Goal: Task Accomplishment & Management: Manage account settings

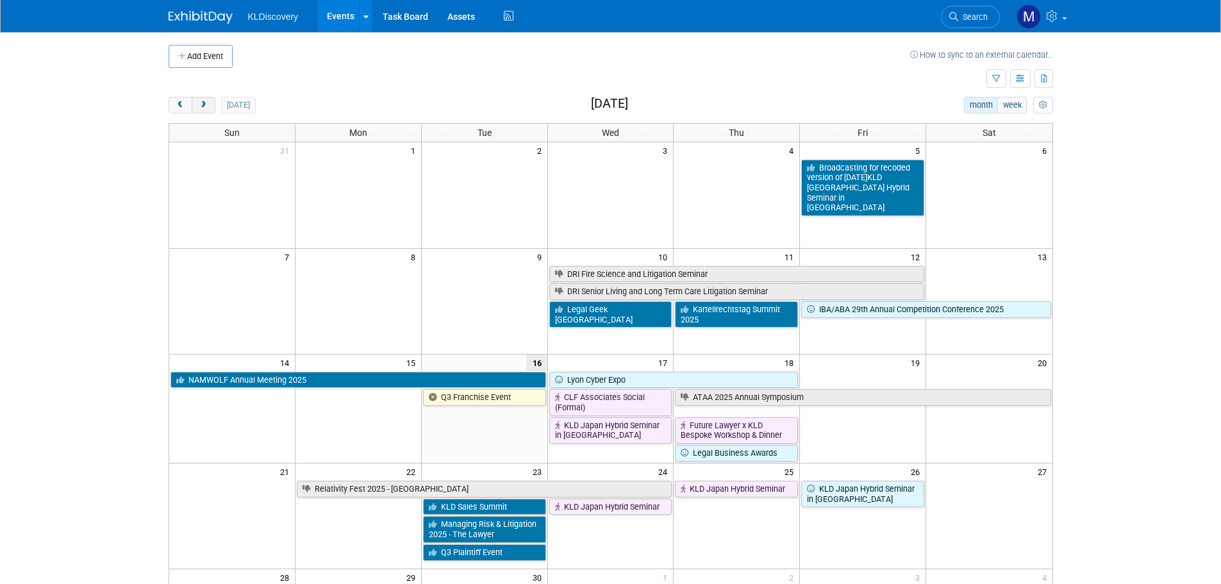
click at [211, 103] on button "next" at bounding box center [204, 105] width 24 height 17
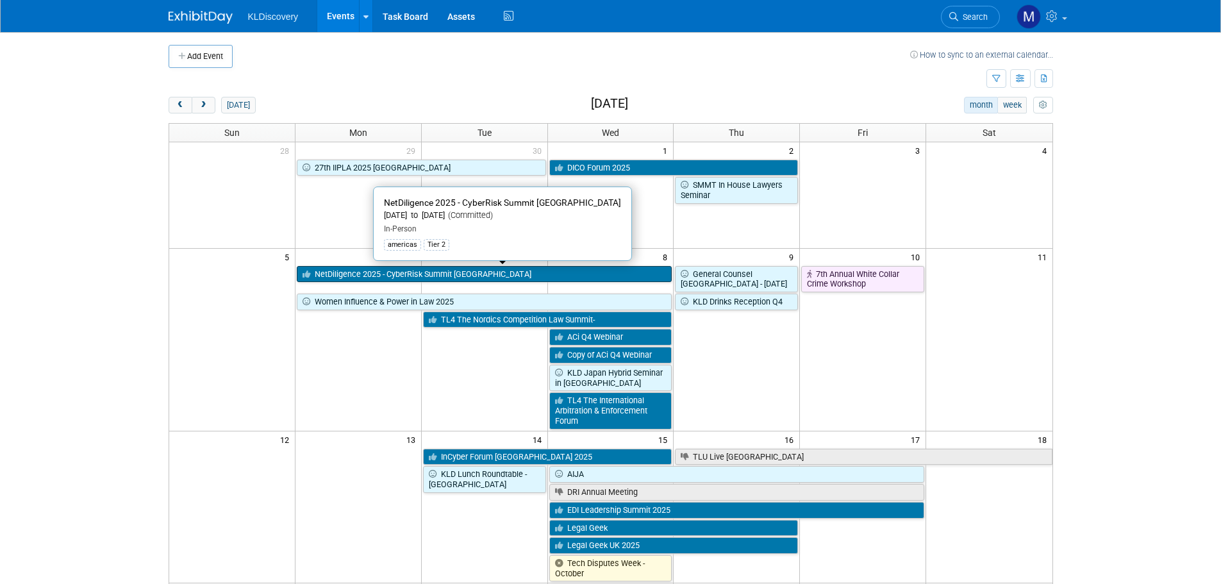
click at [367, 280] on link "NetDiligence 2025 - CyberRisk Summit [GEOGRAPHIC_DATA]" at bounding box center [485, 274] width 376 height 17
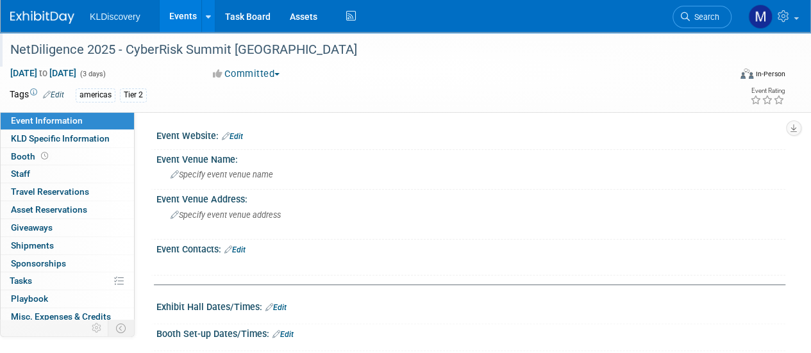
click at [217, 54] on div "NetDiligence 2025 - CyberRisk Summit [GEOGRAPHIC_DATA]" at bounding box center [362, 49] width 713 height 23
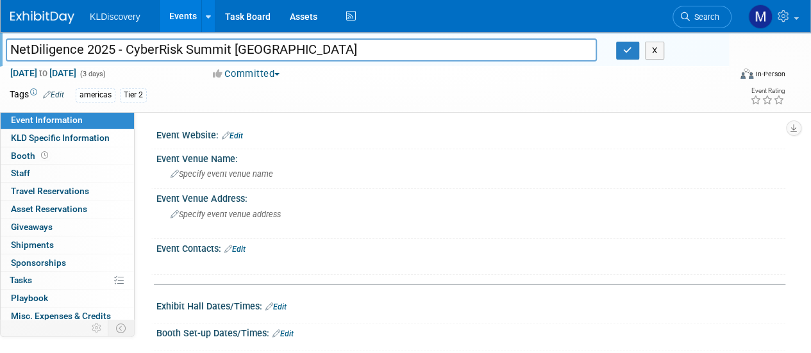
click at [217, 54] on input "NetDiligence 2025 - CyberRisk Summit [GEOGRAPHIC_DATA]" at bounding box center [301, 49] width 591 height 22
click at [335, 99] on div "americas Tier 2" at bounding box center [364, 95] width 577 height 14
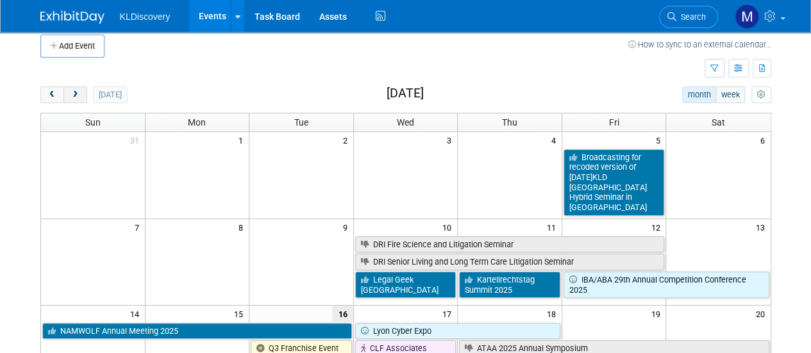
click at [78, 92] on span "next" at bounding box center [75, 95] width 10 height 8
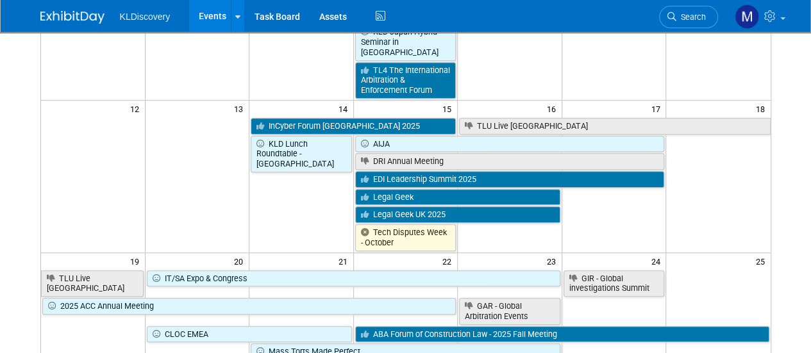
scroll to position [85, 0]
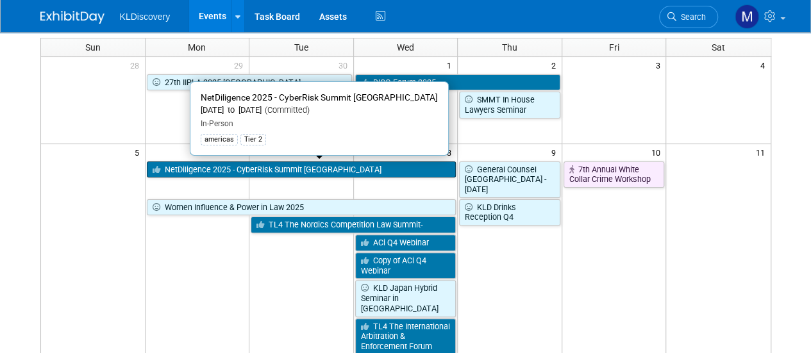
click at [250, 167] on link "NetDiligence 2025 - CyberRisk Summit [GEOGRAPHIC_DATA]" at bounding box center [302, 170] width 310 height 17
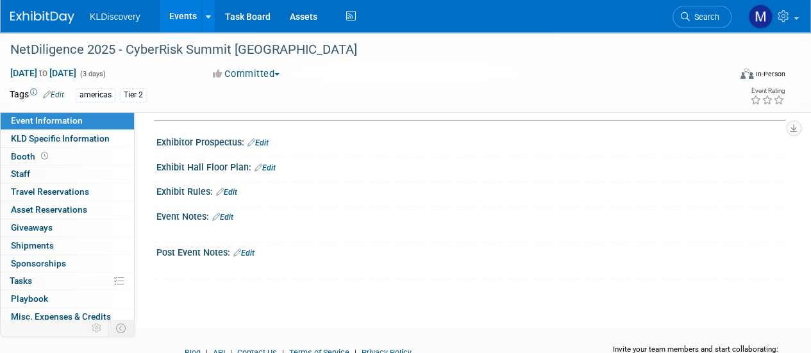
scroll to position [320, 0]
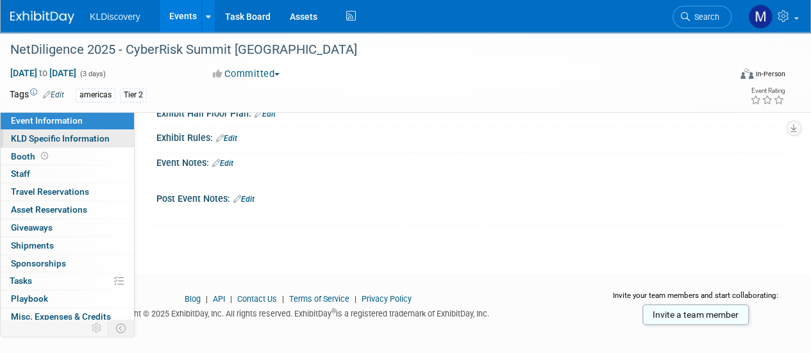
click at [74, 138] on span "KLD Specific Information" at bounding box center [60, 138] width 99 height 10
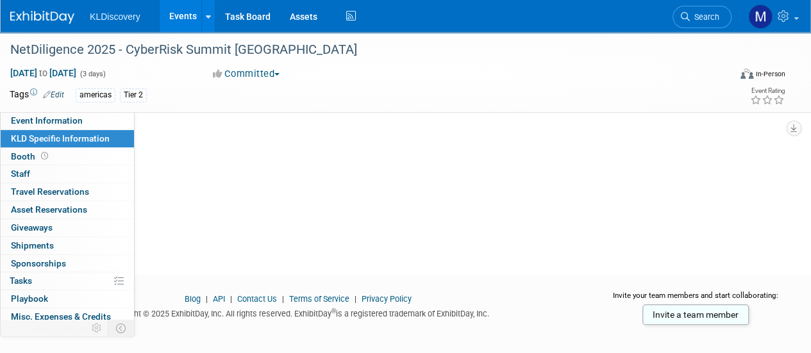
scroll to position [0, 0]
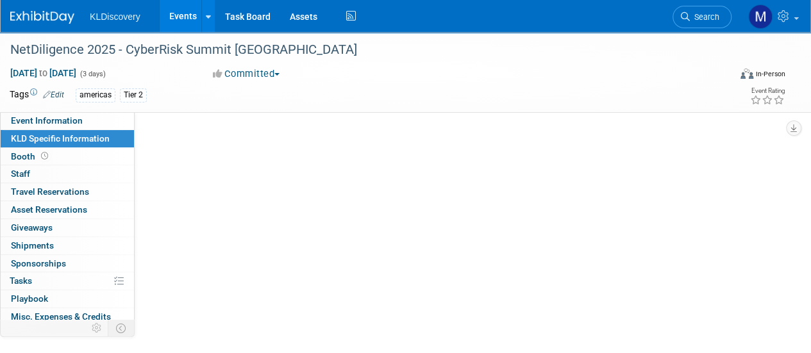
select select "Americas"
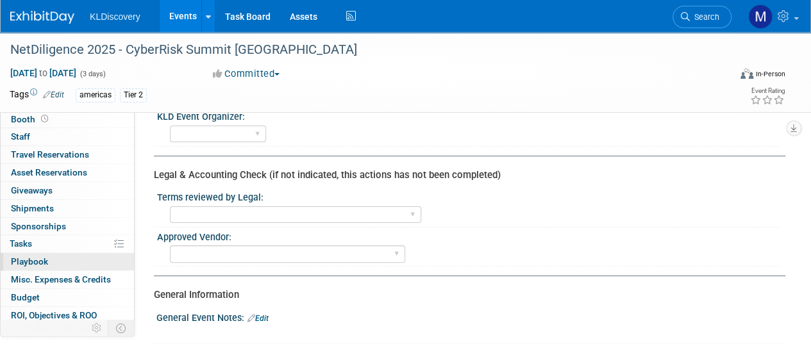
scroll to position [64, 0]
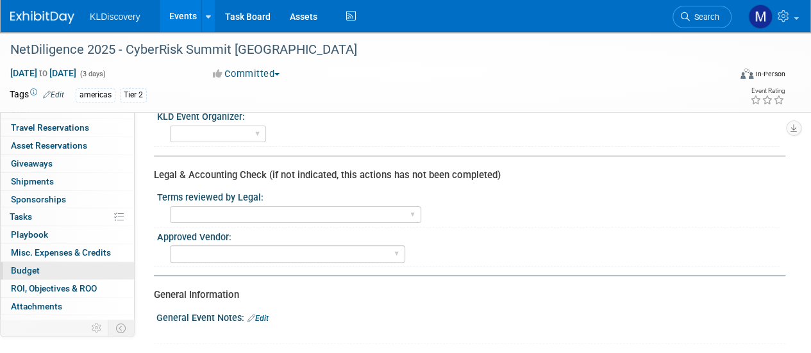
click at [46, 272] on link "Budget" at bounding box center [67, 270] width 133 height 17
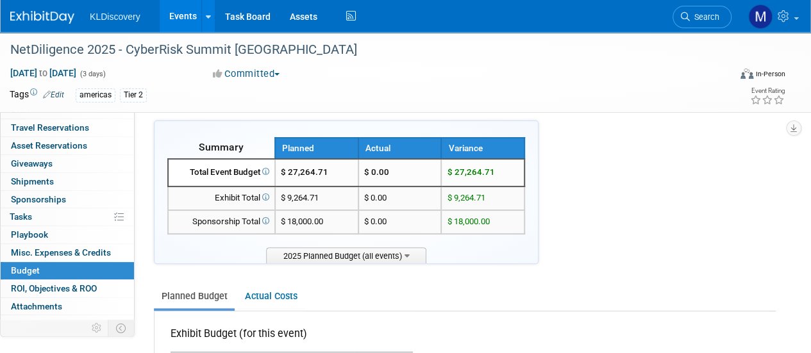
scroll to position [128, 0]
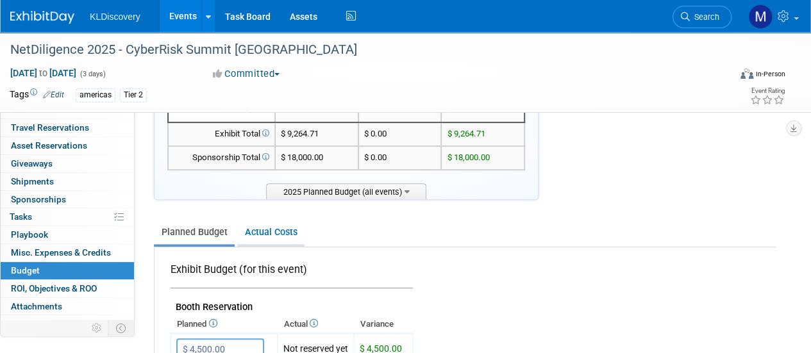
click at [288, 233] on link "Actual Costs" at bounding box center [270, 232] width 67 height 24
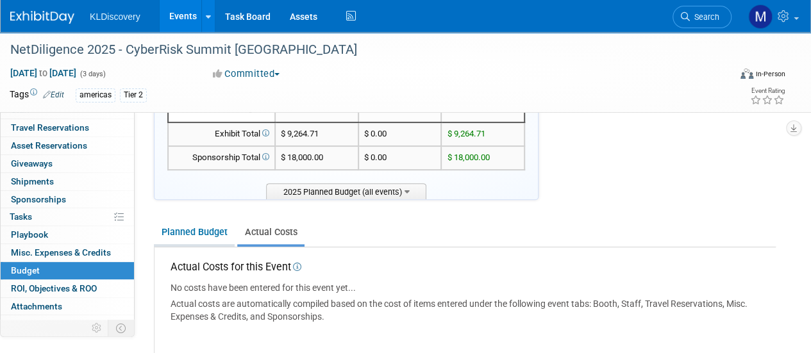
click at [215, 234] on link "Planned Budget" at bounding box center [194, 232] width 81 height 24
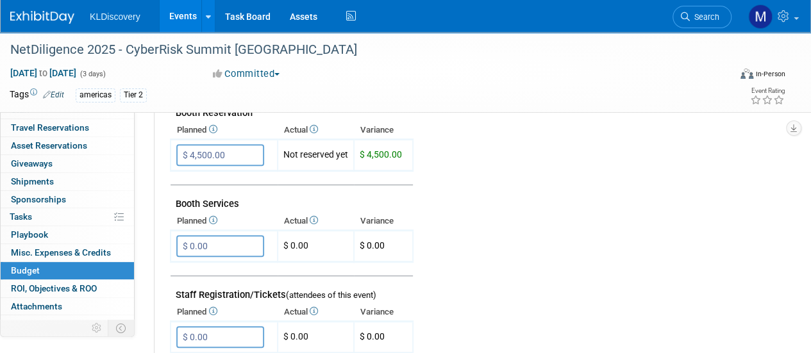
scroll to position [256, 0]
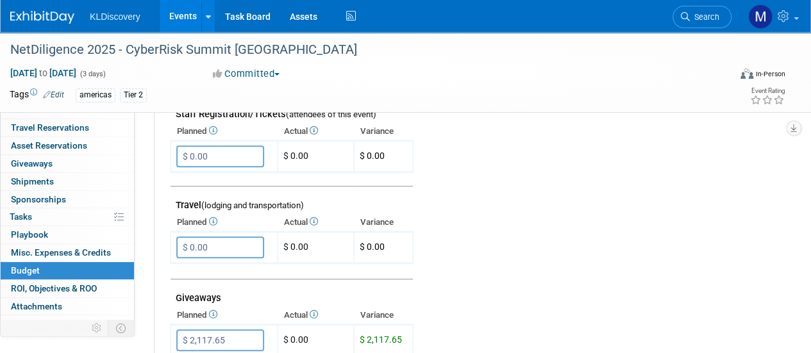
scroll to position [513, 0]
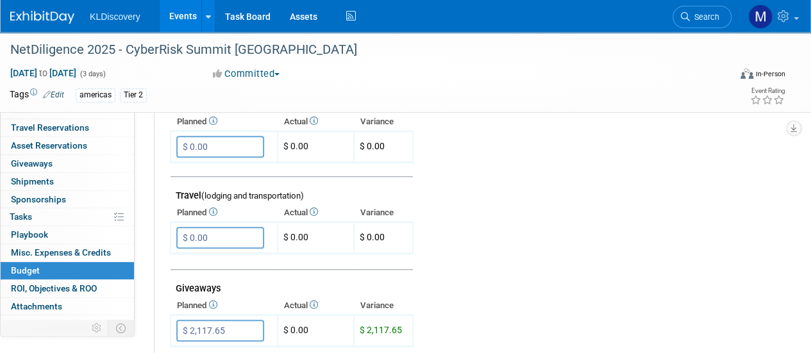
click at [594, 186] on td at bounding box center [589, 215] width 352 height 705
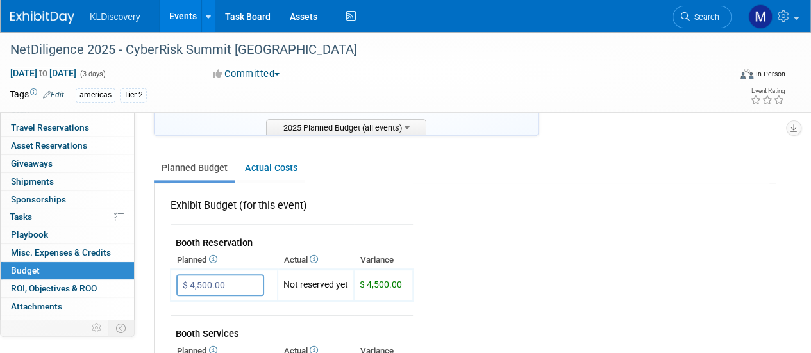
scroll to position [64, 0]
